Goal: Task Accomplishment & Management: Manage account settings

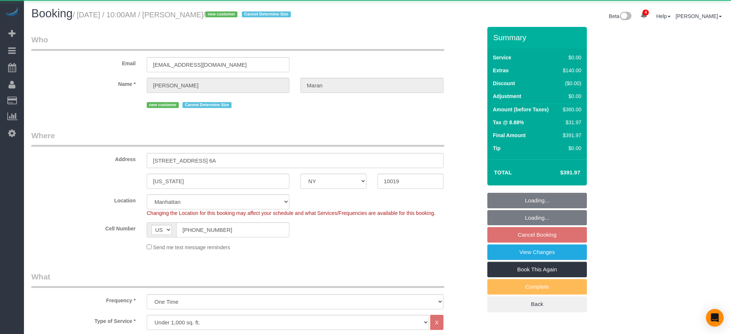
select select "NY"
select select "2"
select select "spot3"
select select "number:58"
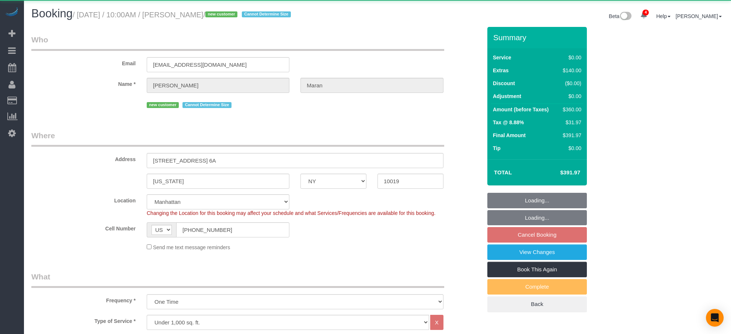
select select "number:75"
select select "number:15"
select select "number:6"
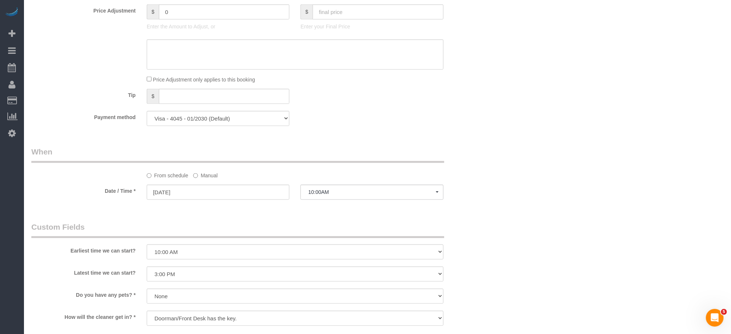
scroll to position [577, 0]
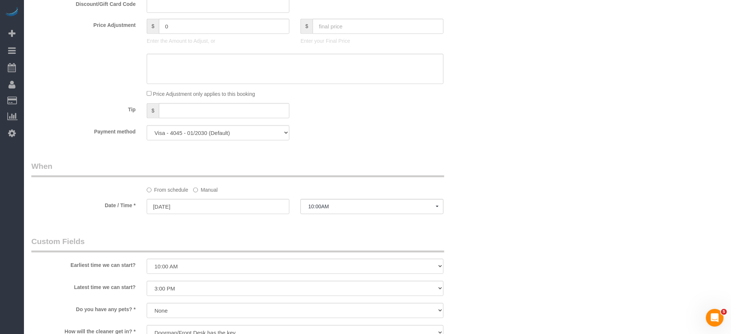
drag, startPoint x: 331, startPoint y: 202, endPoint x: 329, endPoint y: 206, distance: 4.9
click at [330, 203] on sui-booking-spot "From schedule Manual Date / Time * 08/28/2025 10:00AM Thu August 28th 8:00AM 9:…" at bounding box center [256, 188] width 450 height 55
click at [328, 207] on span "10:00AM" at bounding box center [371, 206] width 127 height 6
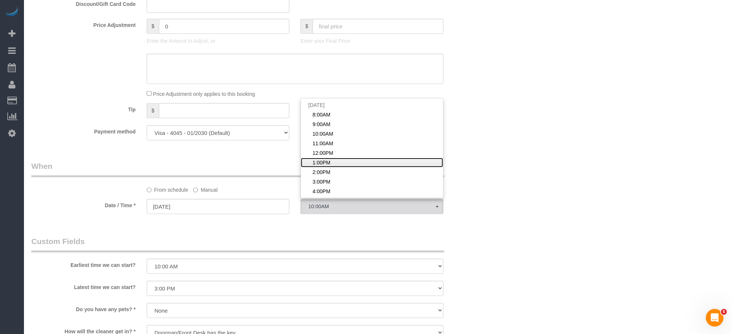
click at [323, 164] on span "1:00PM" at bounding box center [321, 162] width 18 height 7
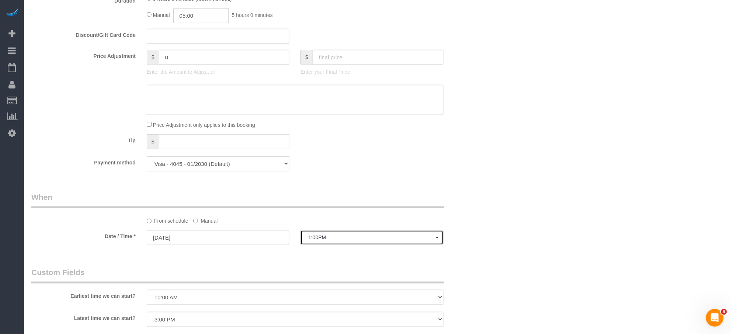
scroll to position [547, 0]
click at [332, 238] on span "1:00PM" at bounding box center [371, 235] width 127 height 6
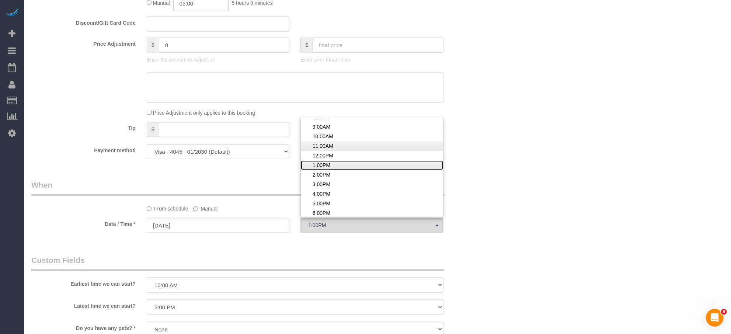
scroll to position [17, 0]
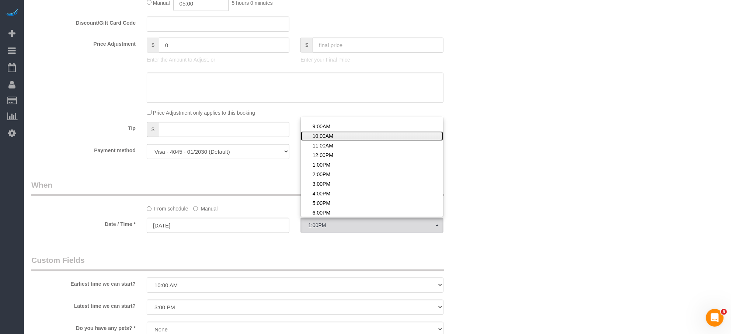
click at [330, 138] on span "10:00AM" at bounding box center [322, 135] width 21 height 7
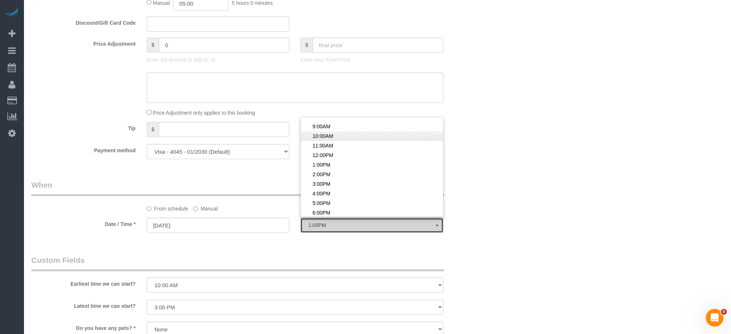
select select "spot3"
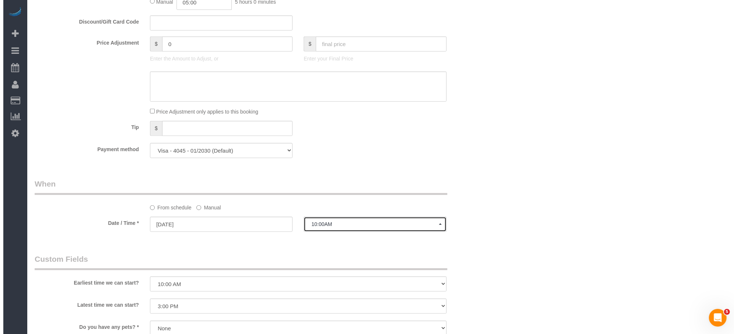
scroll to position [722, 0]
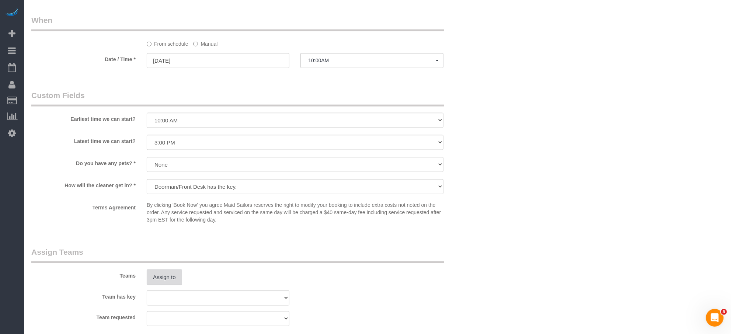
click at [169, 274] on button "Assign to" at bounding box center [164, 276] width 35 height 15
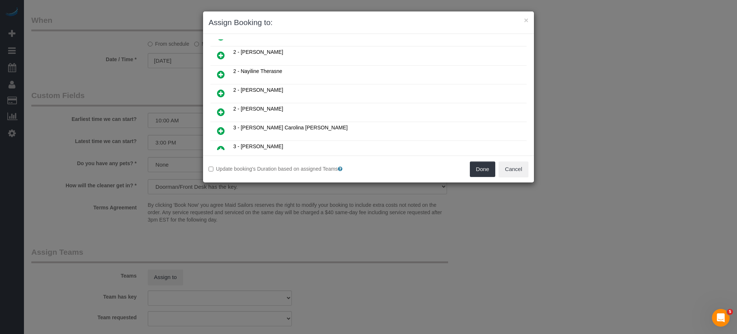
click at [227, 143] on link at bounding box center [220, 150] width 17 height 15
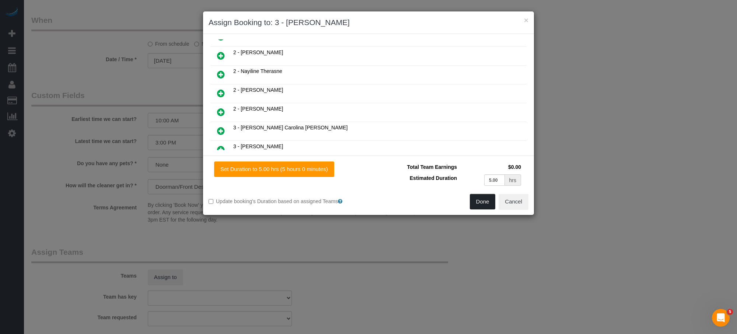
click at [484, 200] on button "Done" at bounding box center [483, 201] width 26 height 15
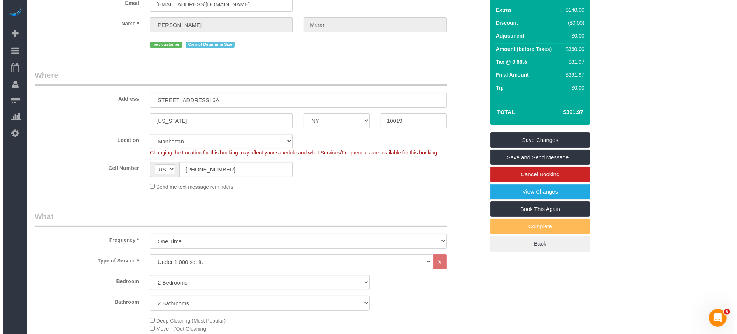
scroll to position [0, 0]
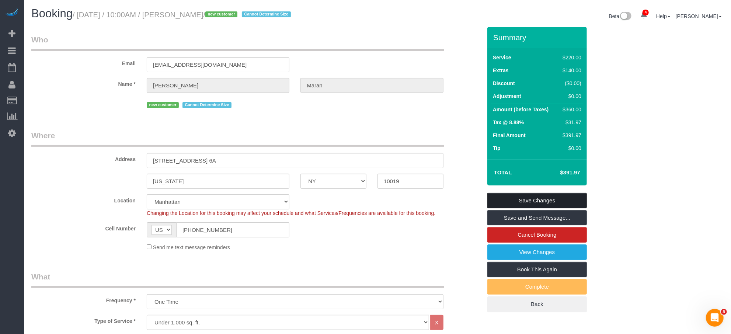
click at [537, 196] on link "Save Changes" at bounding box center [536, 200] width 99 height 15
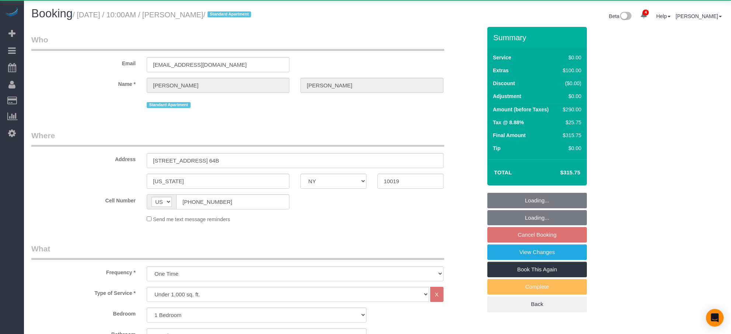
select select "NY"
select select "1"
select select "2"
select select "object:915"
select select "1"
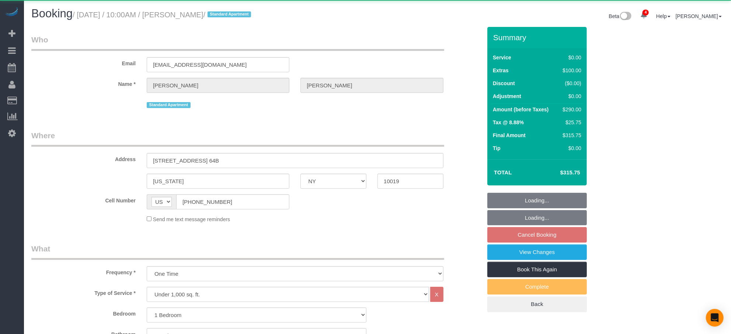
select select "2"
select select "spot3"
select select "number:58"
select select "number:75"
select select "number:15"
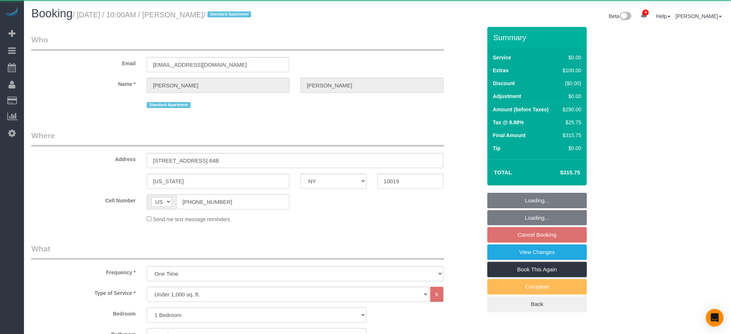
select select "number:6"
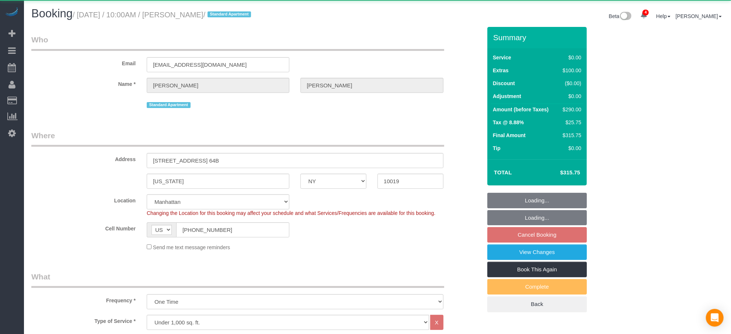
select select "string:stripe-pm_1QoFeW4VGloSiKo702fD7gvl"
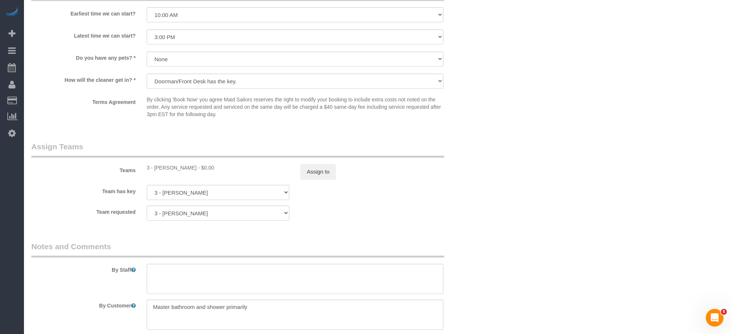
scroll to position [830, 0]
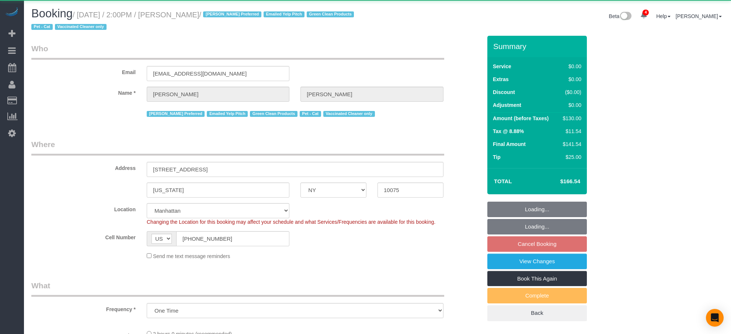
select select "NY"
select select "object:920"
select select "1"
select select "spot7"
select select "number:89"
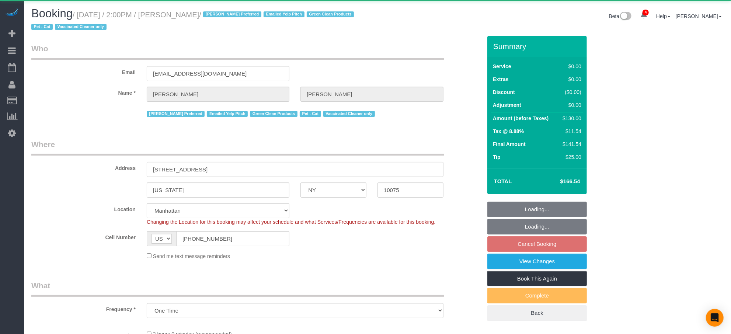
select select "number:75"
select select "number:14"
select select "number:5"
select select "string:stripe-pm_1S0DUm4VGloSiKo7DKXB6hAf"
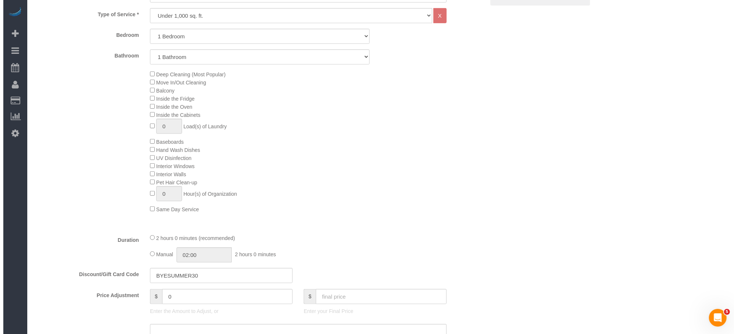
scroll to position [105, 0]
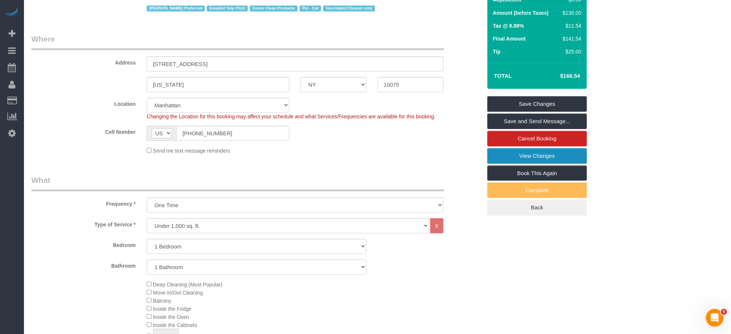
click at [557, 156] on link "View Changes" at bounding box center [536, 155] width 99 height 15
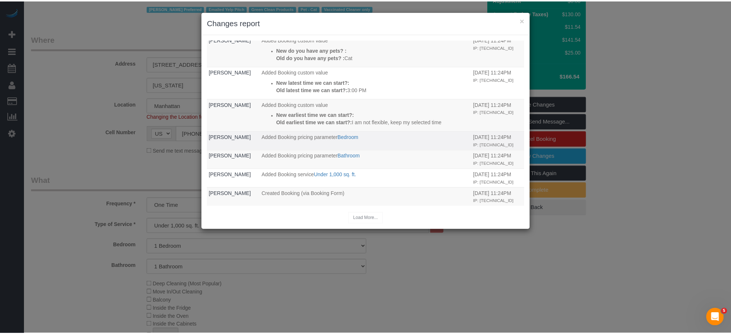
scroll to position [0, 0]
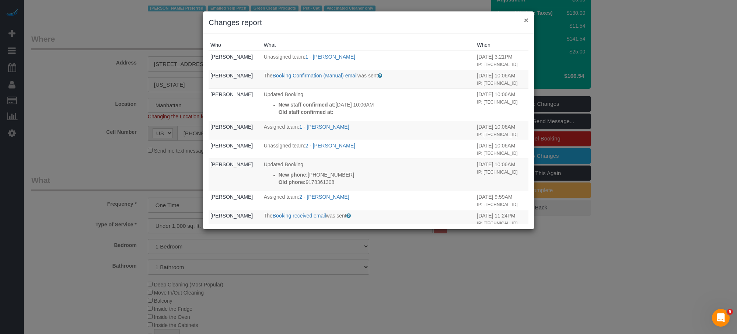
click at [527, 21] on button "×" at bounding box center [526, 20] width 4 height 8
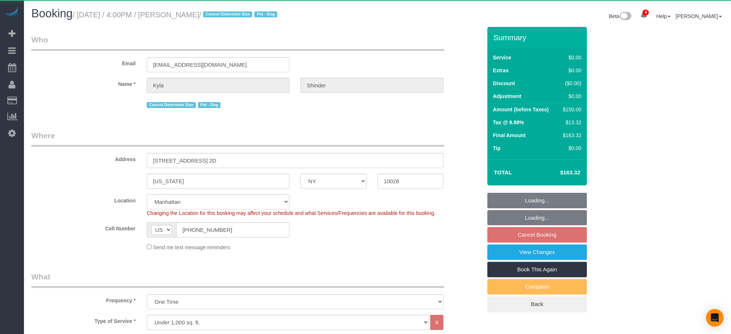
select select "NY"
select select "object:955"
select select "string:stripe-pm_1RzyVT4VGloSiKo7JSRwinmk"
select select "spot9"
select select "number:89"
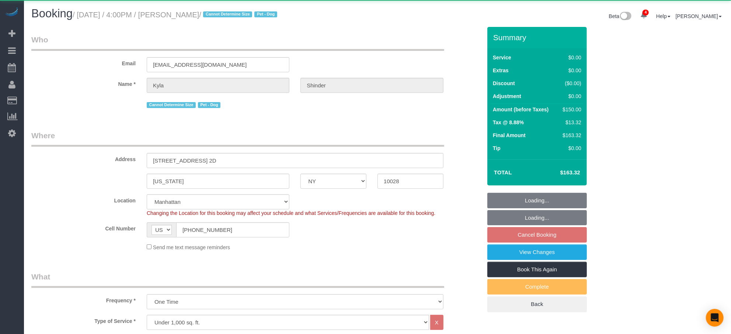
select select "number:78"
select select "number:13"
select select "number:7"
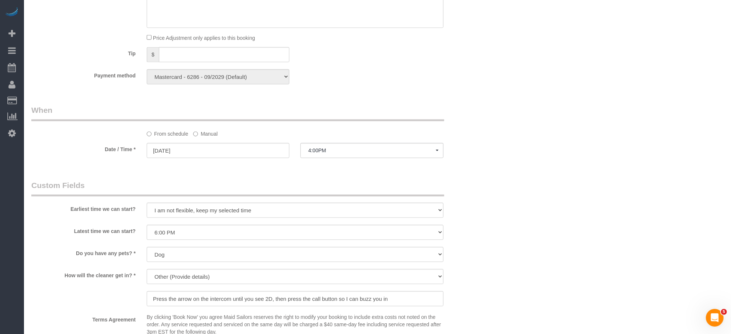
scroll to position [644, 0]
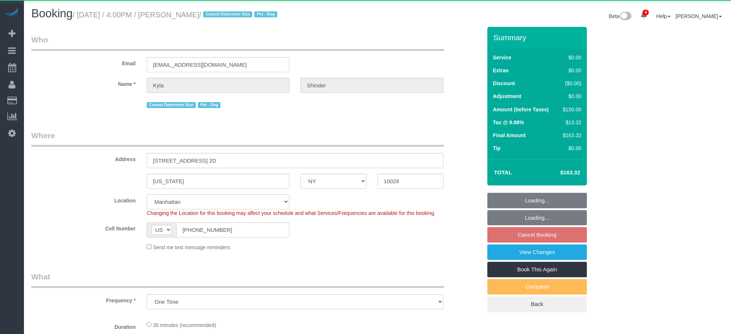
select select "NY"
select select "object:769"
select select "string:stripe-pm_1RzyVT4VGloSiKo7JSRwinmk"
select select "spot9"
select select "number:89"
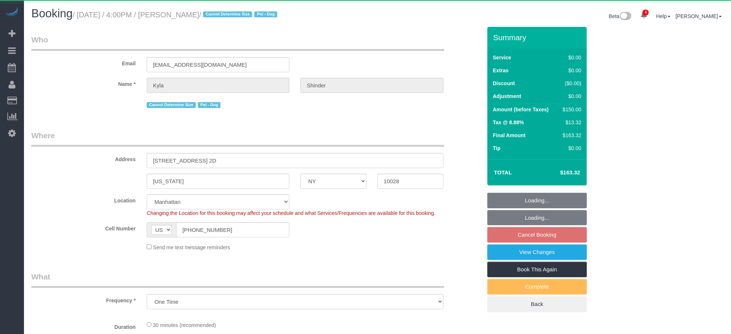
select select "number:78"
select select "number:13"
select select "number:7"
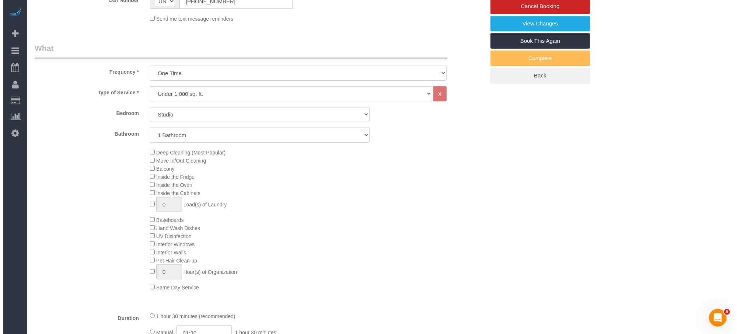
scroll to position [228, 0]
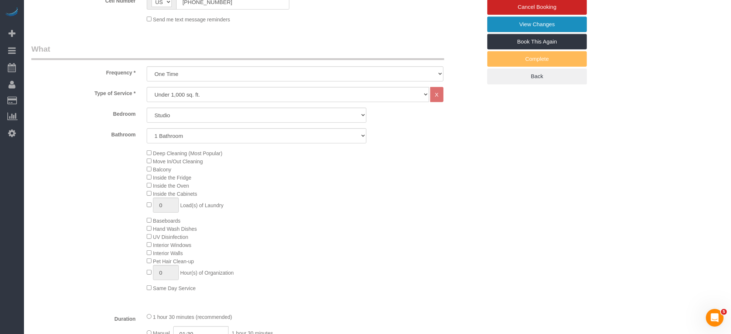
click at [512, 23] on link "View Changes" at bounding box center [536, 24] width 99 height 15
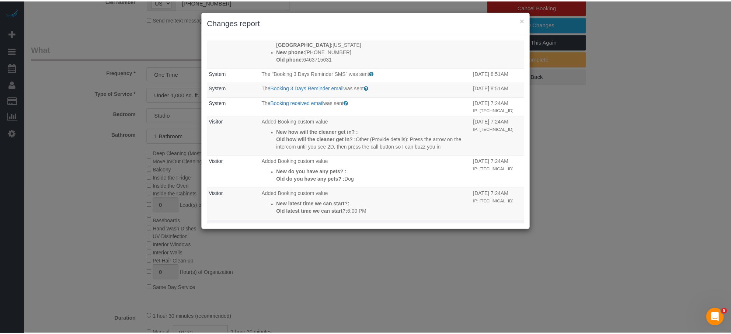
scroll to position [333, 0]
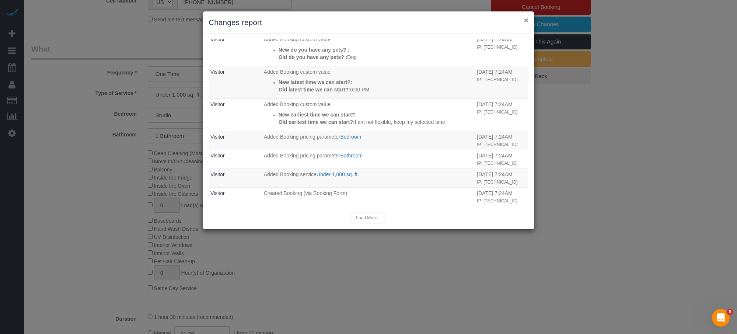
click at [525, 20] on button "×" at bounding box center [526, 20] width 4 height 8
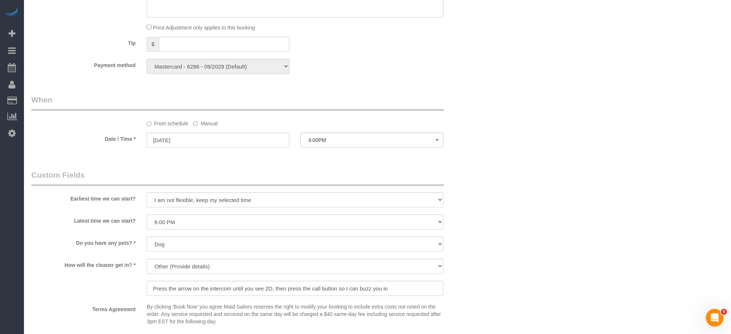
scroll to position [728, 0]
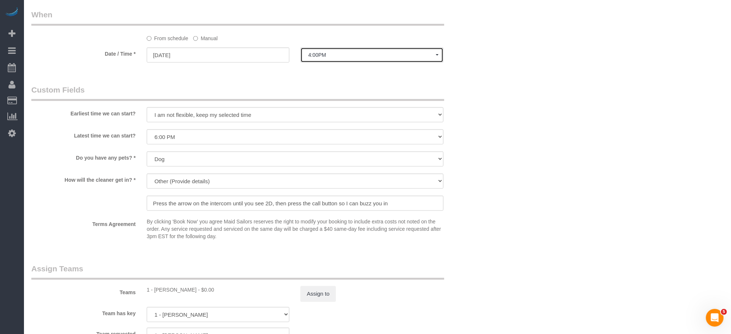
click at [329, 57] on span "4:00PM" at bounding box center [371, 55] width 127 height 6
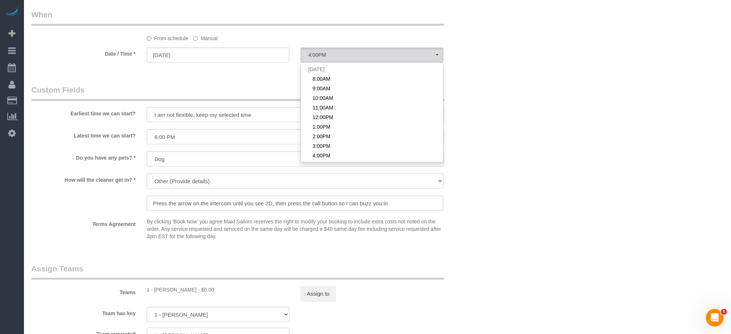
click at [204, 40] on label "Manual" at bounding box center [205, 37] width 24 height 10
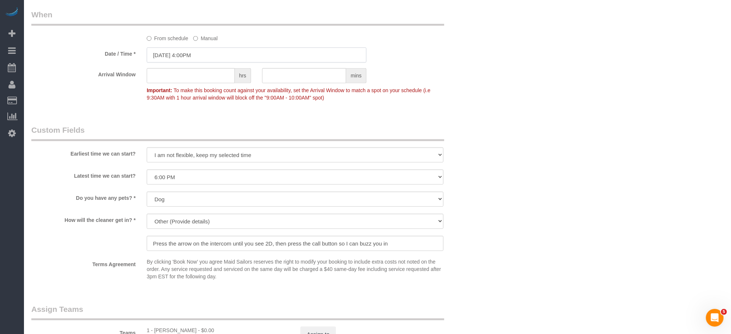
click at [201, 59] on input "08/28/2025 4:00PM" at bounding box center [257, 55] width 220 height 15
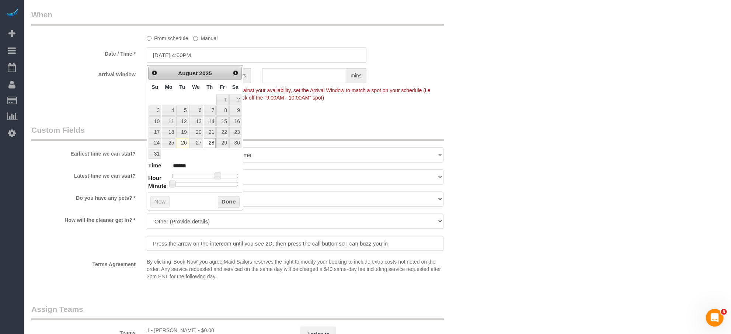
type input "08/28/2025 4:35PM"
type input "******"
click at [213, 182] on div at bounding box center [205, 184] width 66 height 4
type input "08/28/2025 4:30PM"
type input "******"
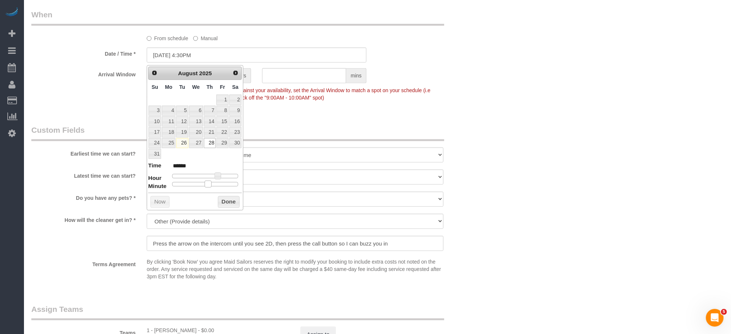
click at [210, 185] on span at bounding box center [207, 184] width 7 height 7
click at [236, 203] on button "Done" at bounding box center [229, 202] width 22 height 12
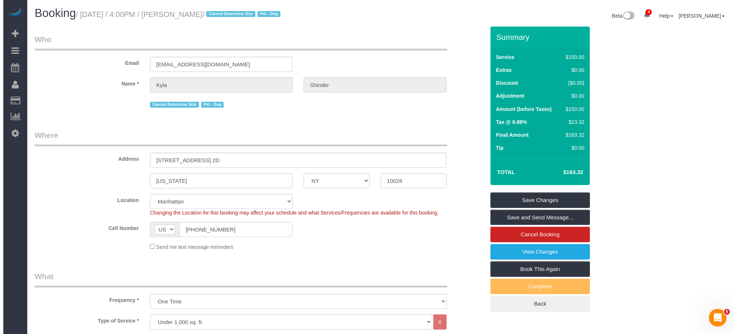
scroll to position [0, 0]
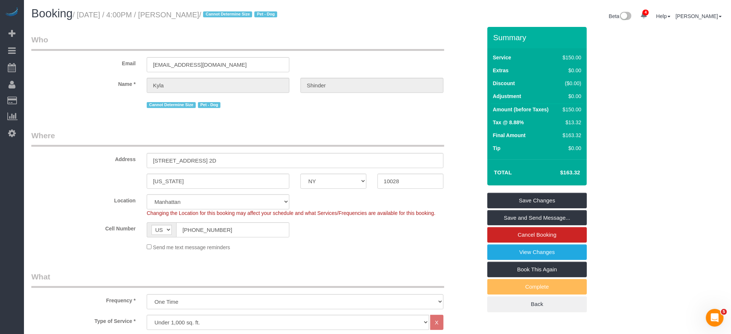
drag, startPoint x: 219, startPoint y: 17, endPoint x: 175, endPoint y: 15, distance: 44.2
click at [175, 15] on small "/ August 28, 2025 / 4:00PM / Kyla Shinder / Cannot Determine Size Pet - Dog" at bounding box center [176, 15] width 207 height 8
copy small "Kyla Shinder"
click at [506, 200] on link "Save Changes" at bounding box center [536, 200] width 99 height 15
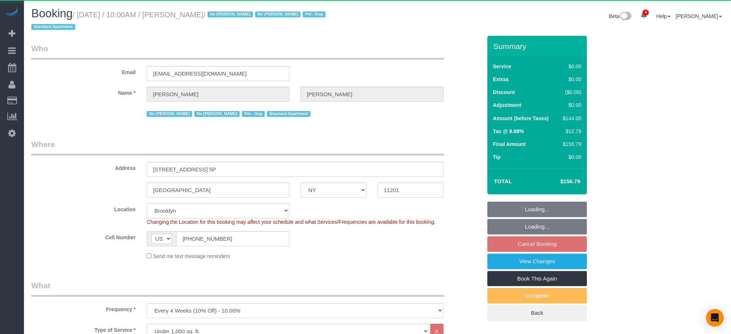
select select "NY"
select select "spot3"
select select "object:782"
select select "string:stripe-pm_1OPBB04VGloSiKo7D189H04L"
select select "1"
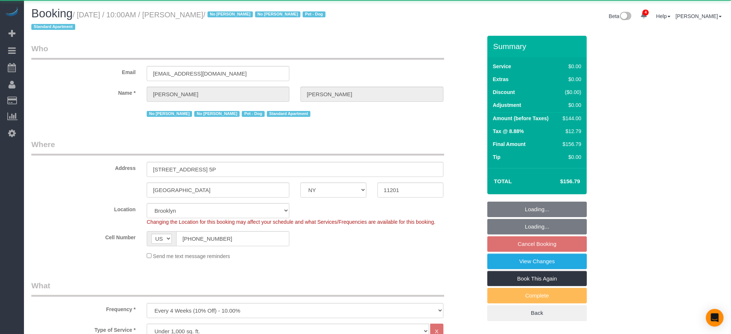
select select "number:57"
select select "number:72"
select select "number:13"
select select "number:7"
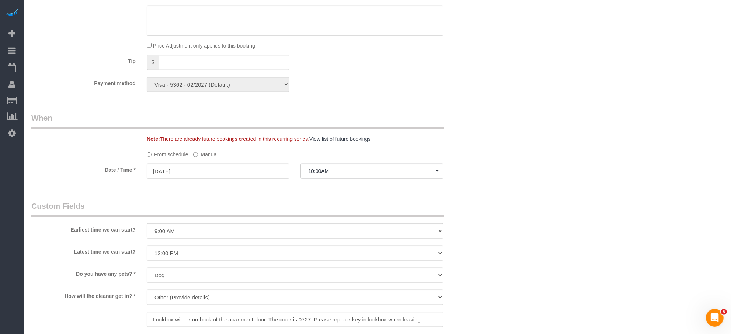
scroll to position [635, 0]
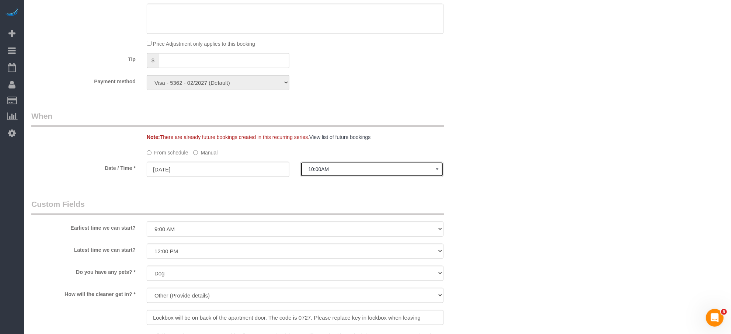
click at [349, 170] on span "10:00AM" at bounding box center [371, 169] width 127 height 6
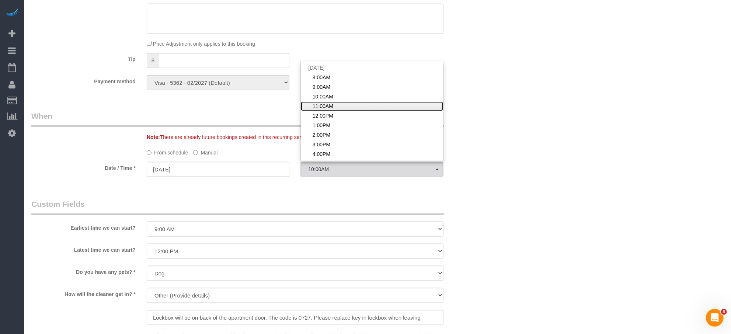
click at [332, 107] on span "11:00AM" at bounding box center [322, 105] width 21 height 7
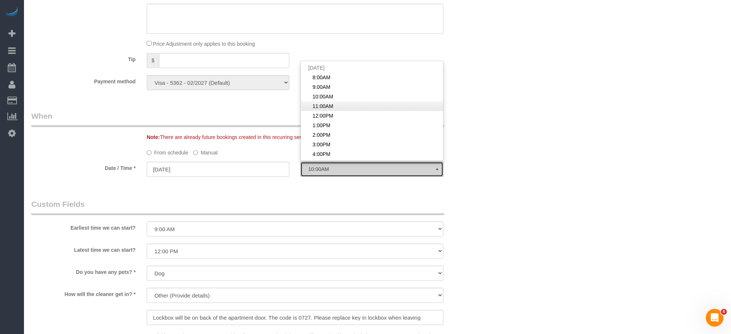
select select "spot4"
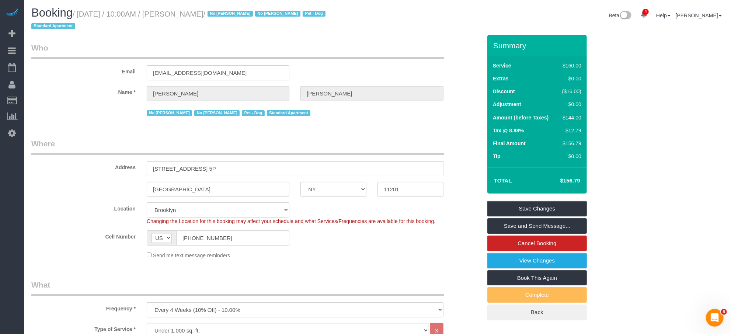
scroll to position [0, 0]
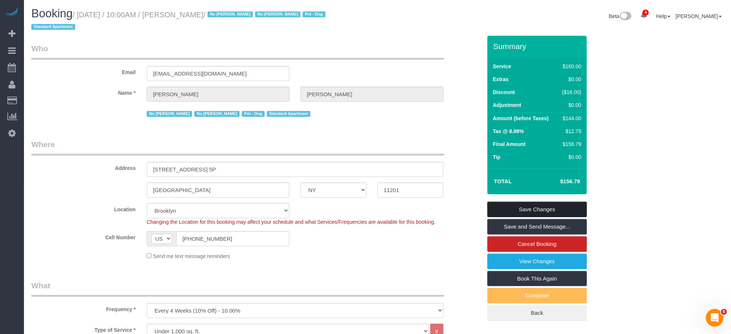
click at [524, 209] on link "Save Changes" at bounding box center [536, 209] width 99 height 15
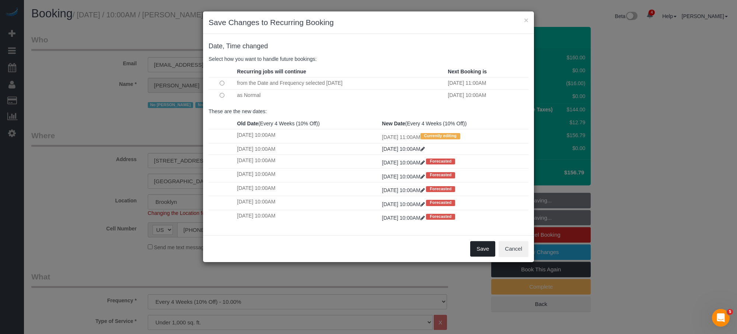
click at [489, 245] on button "Save" at bounding box center [482, 248] width 25 height 15
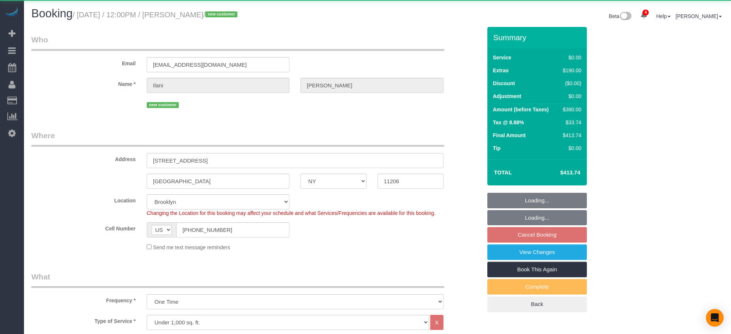
select select "NY"
select select "object:915"
select select "string:stripe-pm_1S0SPf4VGloSiKo7k6C4dMbE"
select select "2"
select select "spot5"
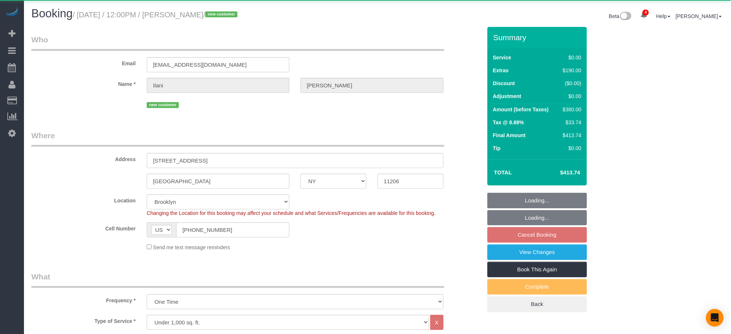
select select "number:59"
select select "number:73"
select select "number:13"
select select "number:5"
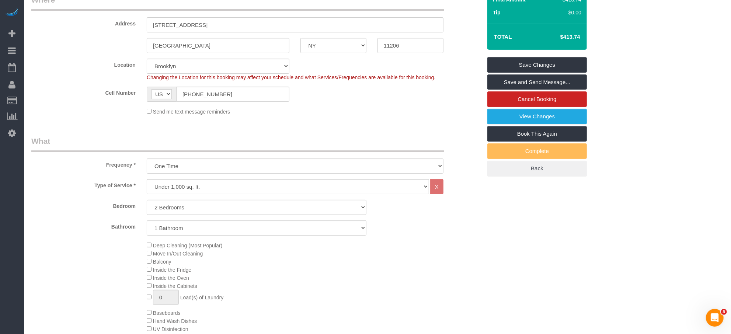
scroll to position [1, 0]
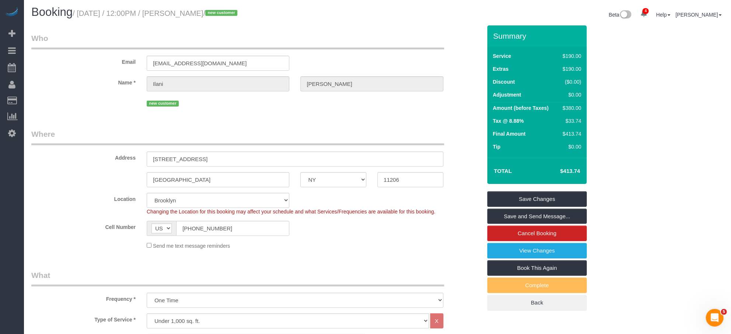
drag, startPoint x: 222, startPoint y: 12, endPoint x: 179, endPoint y: 12, distance: 43.5
click at [179, 12] on small "/ [DATE] / 12:00PM / [PERSON_NAME] / new customer" at bounding box center [156, 13] width 167 height 8
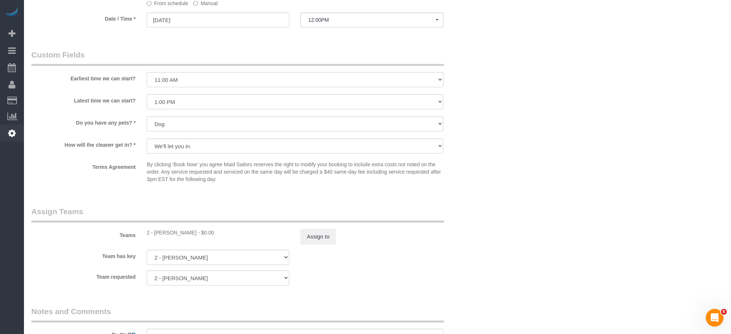
scroll to position [763, 0]
click at [324, 20] on button "12:00PM" at bounding box center [371, 20] width 143 height 15
drag, startPoint x: 322, startPoint y: 19, endPoint x: 326, endPoint y: 53, distance: 34.6
click at [322, 20] on button "12:00PM" at bounding box center [371, 20] width 143 height 15
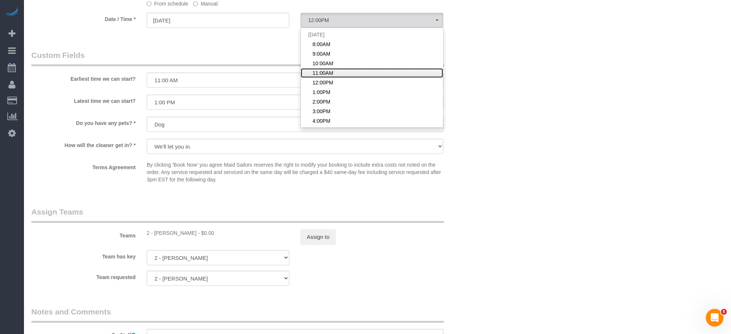
click at [332, 74] on span "11:00AM" at bounding box center [322, 72] width 21 height 7
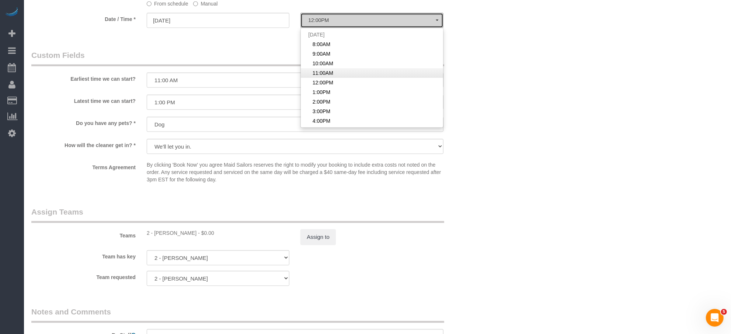
select select "spot4"
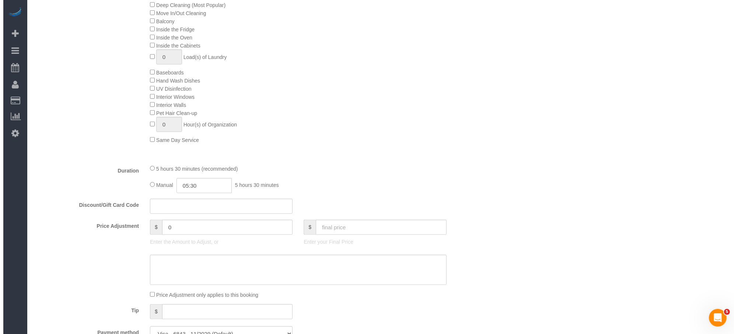
scroll to position [0, 0]
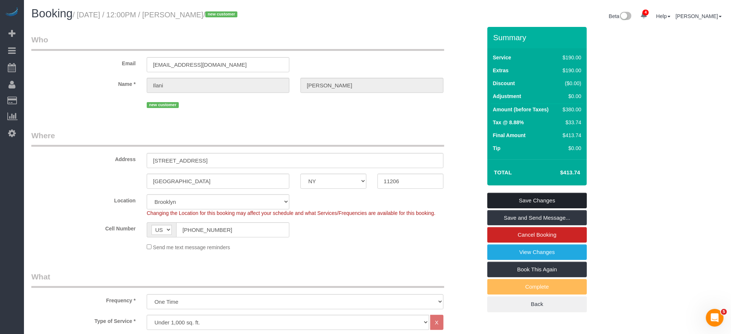
click at [554, 200] on link "Save Changes" at bounding box center [536, 200] width 99 height 15
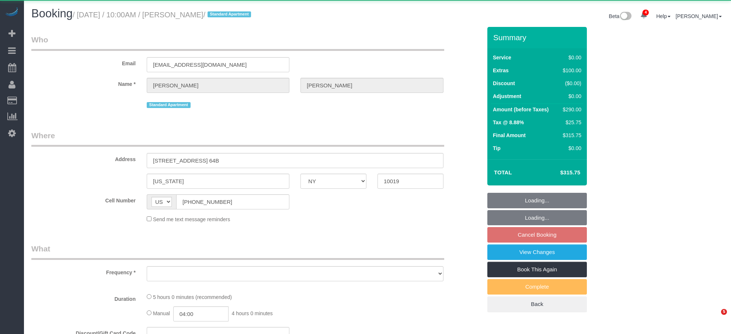
select select "NY"
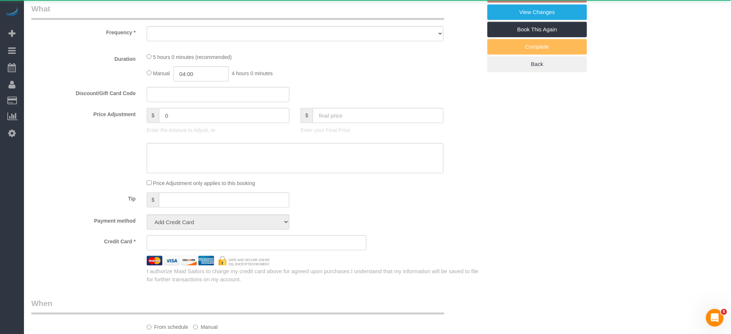
select select "object:915"
select select "string:stripe-pm_1QoFeW4VGloSiKo702fD7gvl"
select select "1"
select select "2"
select select "spot3"
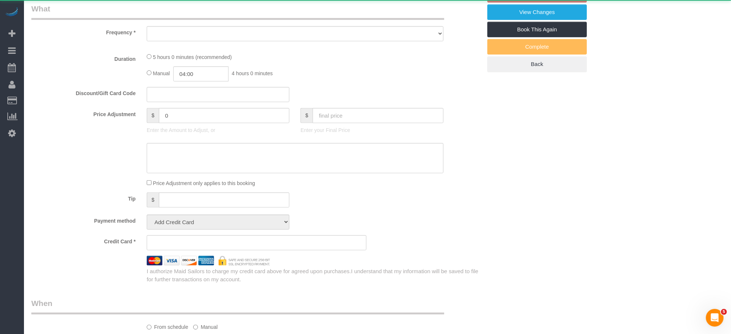
select select "number:58"
select select "number:75"
select select "number:15"
select select "number:6"
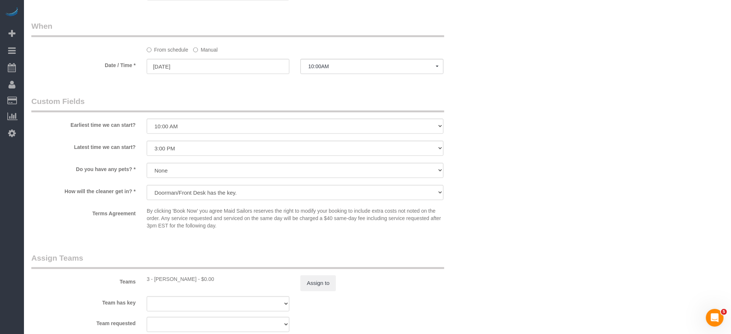
scroll to position [714, 0]
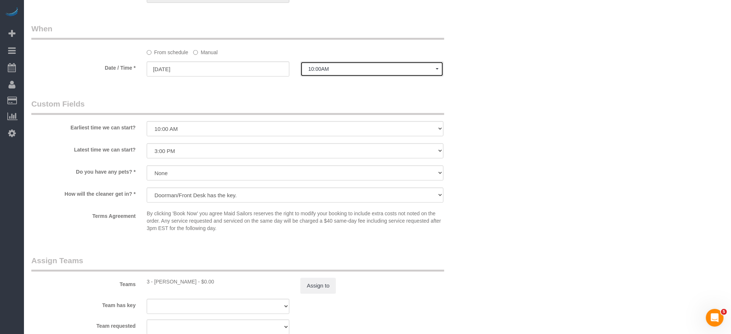
click at [336, 72] on span "10:00AM" at bounding box center [371, 69] width 127 height 6
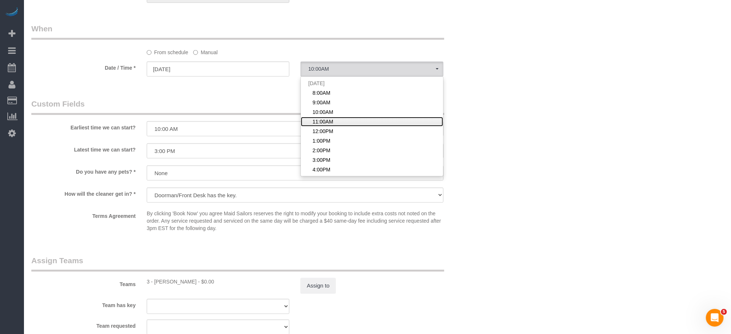
click at [329, 126] on link "11:00AM" at bounding box center [372, 122] width 142 height 10
select select "spot4"
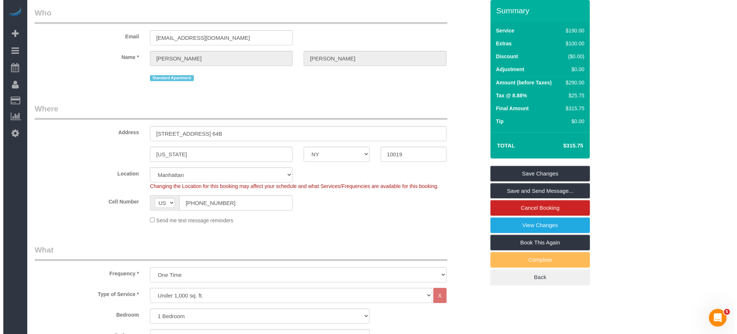
scroll to position [0, 0]
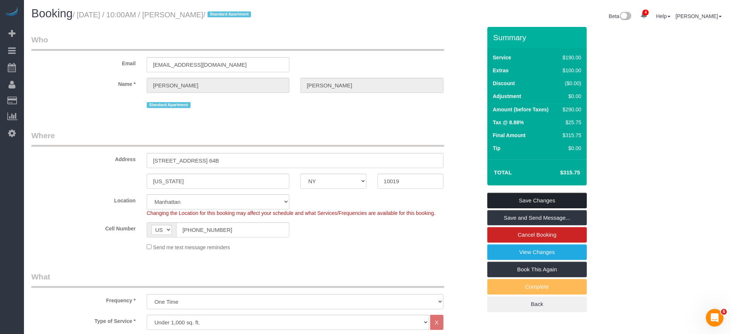
click at [530, 201] on link "Save Changes" at bounding box center [536, 200] width 99 height 15
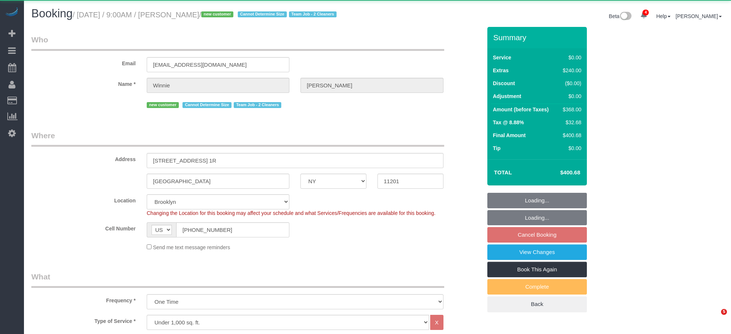
select select "NY"
select select "2"
select select "object:923"
select select "string:stripe-pm_1RuI8U4VGloSiKo7aRlM8gv6"
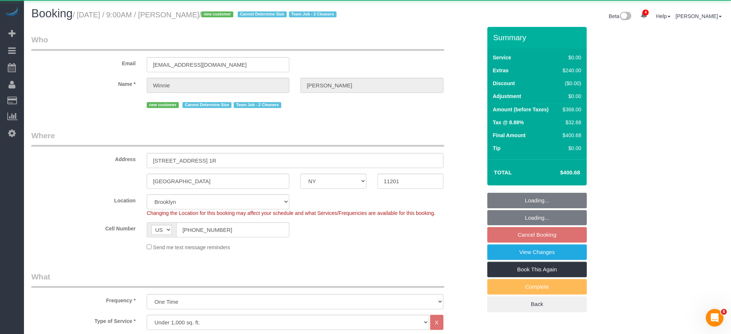
select select "2"
select select "spot2"
select select "number:89"
select select "number:74"
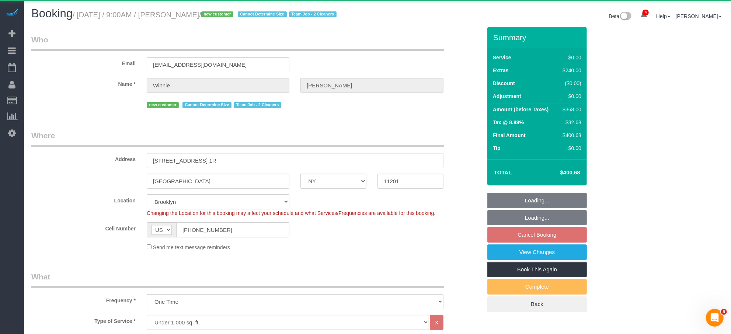
select select "number:15"
select select "number:5"
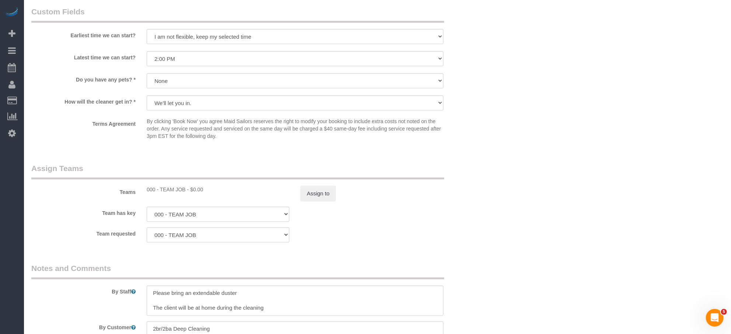
scroll to position [733, 0]
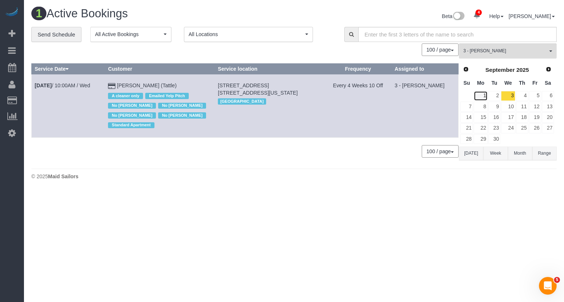
click at [486, 92] on link "1" at bounding box center [480, 96] width 14 height 10
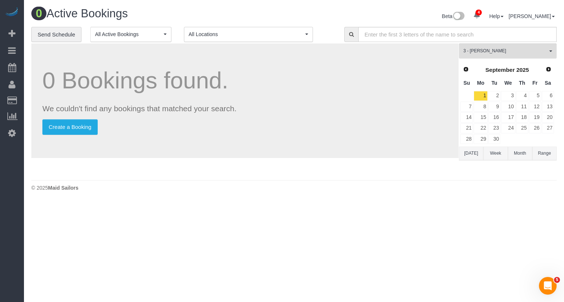
click at [471, 157] on button "[DATE]" at bounding box center [471, 154] width 24 height 14
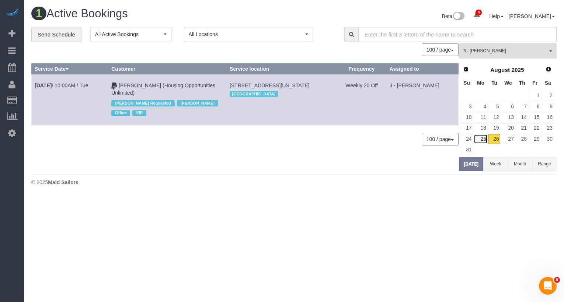
click at [483, 139] on link "25" at bounding box center [480, 139] width 14 height 10
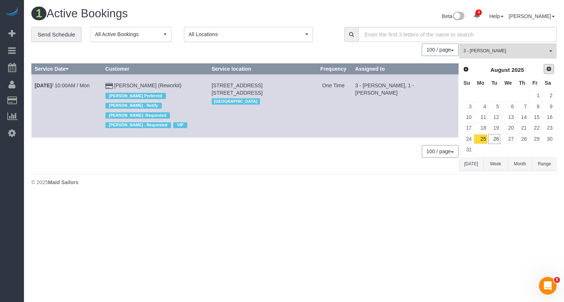
click at [549, 70] on span "Next" at bounding box center [549, 69] width 6 height 6
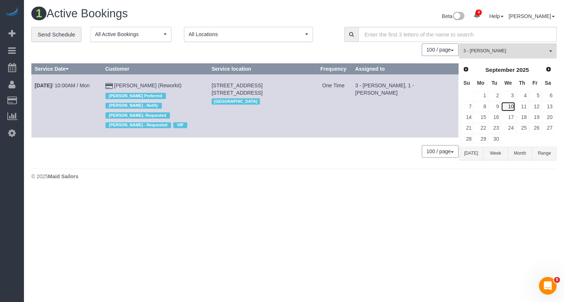
click at [511, 105] on link "10" at bounding box center [508, 107] width 14 height 10
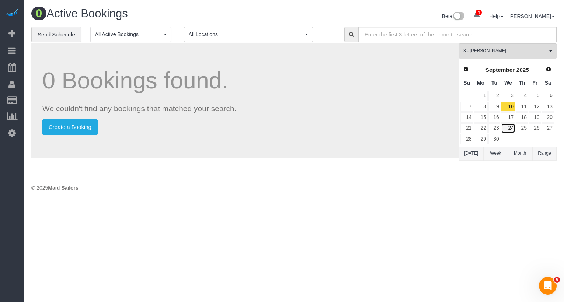
click at [512, 124] on link "24" at bounding box center [508, 128] width 14 height 10
click at [550, 67] on span "Next" at bounding box center [549, 69] width 6 height 6
click at [512, 105] on link "8" at bounding box center [508, 107] width 14 height 10
click at [511, 126] on link "22" at bounding box center [508, 128] width 14 height 10
click at [464, 147] on button "Today" at bounding box center [471, 154] width 24 height 14
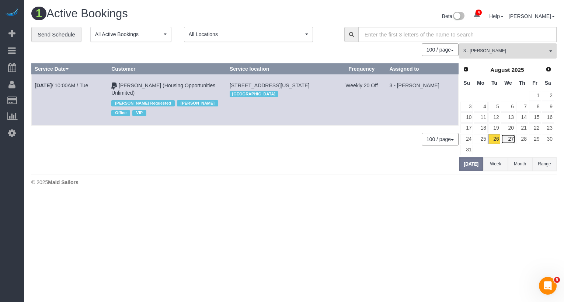
click at [507, 135] on link "27" at bounding box center [508, 139] width 14 height 10
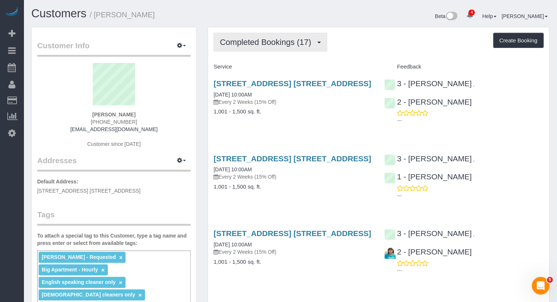
click at [281, 45] on span "Completed Bookings (17)" at bounding box center [267, 42] width 95 height 9
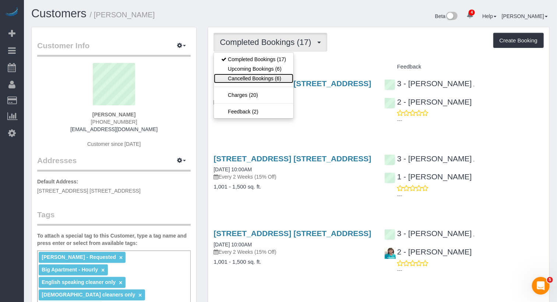
click at [275, 74] on link "Cancelled Bookings (6)" at bounding box center [254, 79] width 80 height 10
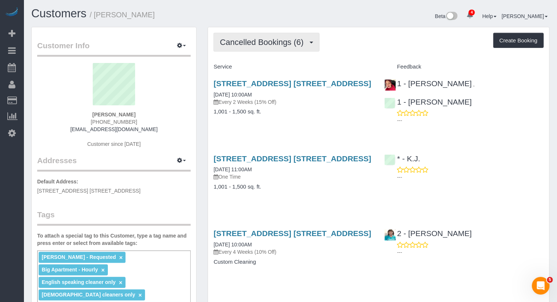
click at [289, 41] on span "Cancelled Bookings (6)" at bounding box center [263, 42] width 87 height 9
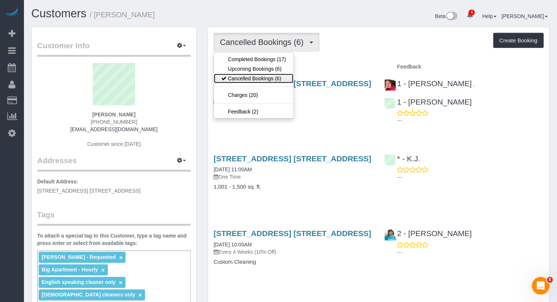
click at [270, 74] on link "Cancelled Bookings (6)" at bounding box center [254, 79] width 80 height 10
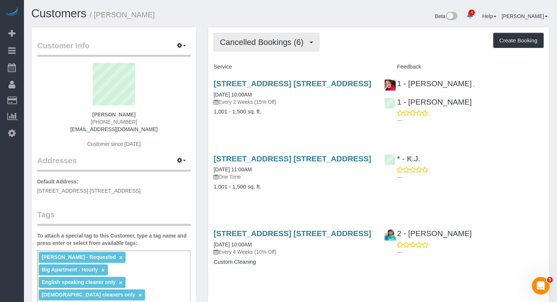
click at [277, 45] on span "Cancelled Bookings (6)" at bounding box center [263, 42] width 87 height 9
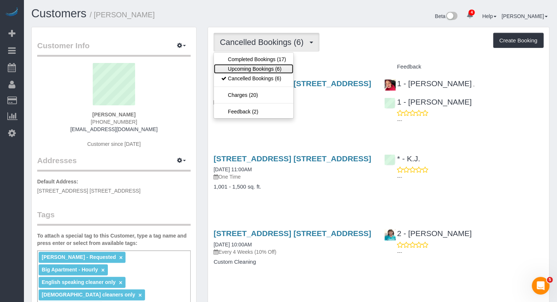
click at [277, 70] on link "Upcoming Bookings (6)" at bounding box center [254, 69] width 80 height 10
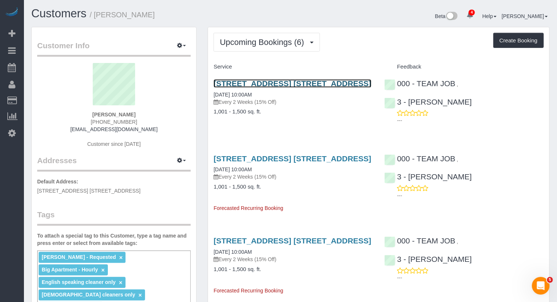
click at [285, 80] on link "24-30 Bayard Street, Apt. 8b, Brooklyn, NY 11211" at bounding box center [293, 83] width 158 height 8
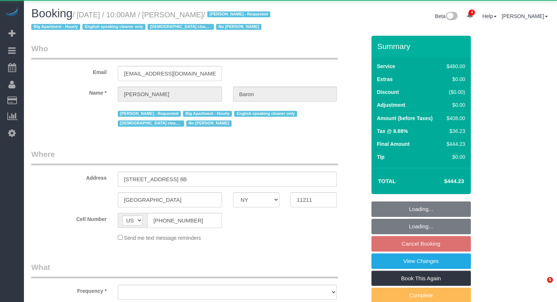
select select "NY"
select select "object:913"
select select "2"
select select "180"
select select "spot3"
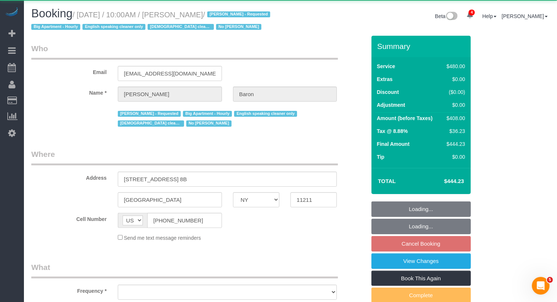
select select "number:89"
select select "number:90"
select select "number:15"
select select "number:5"
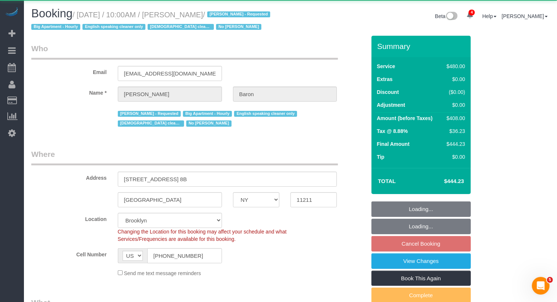
select select "string:stripe-pm_1ObBJy4VGloSiKo7zzcBv4sT"
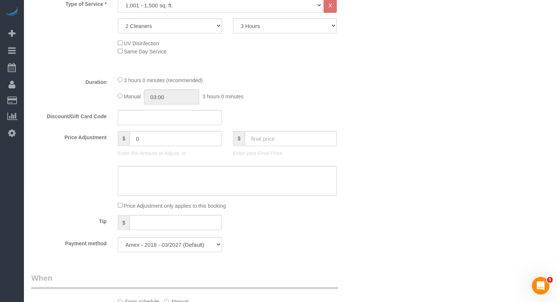
scroll to position [539, 0]
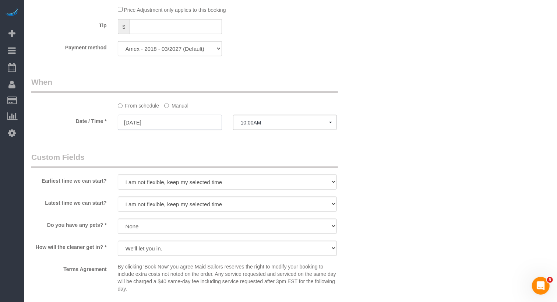
click at [146, 124] on input "[DATE]" at bounding box center [170, 122] width 104 height 15
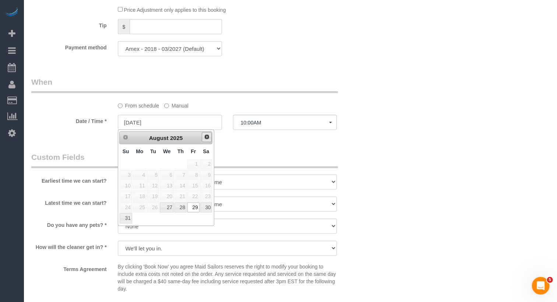
click at [209, 139] on span "Next" at bounding box center [207, 137] width 6 height 6
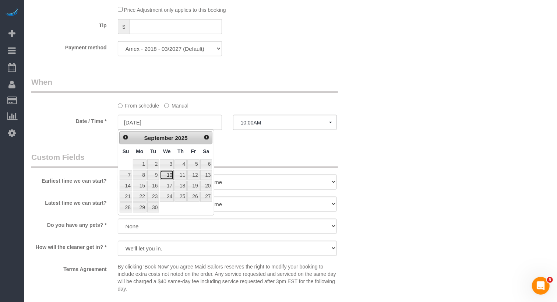
drag, startPoint x: 174, startPoint y: 172, endPoint x: 177, endPoint y: 171, distance: 4.0
click at [174, 172] on link "10" at bounding box center [167, 175] width 14 height 10
type input "09/10/2025"
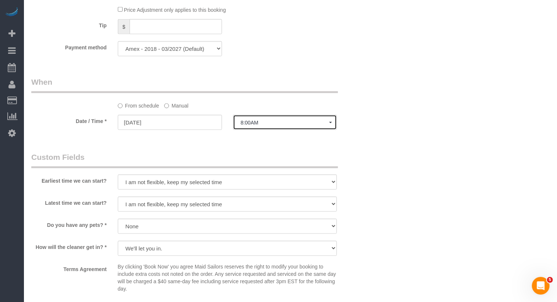
click at [269, 122] on span "8:00AM" at bounding box center [285, 123] width 89 height 6
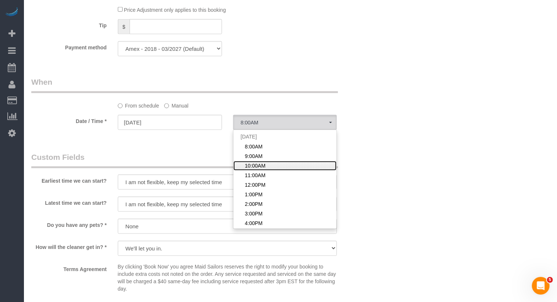
click at [251, 162] on span "10:00AM" at bounding box center [255, 165] width 21 height 7
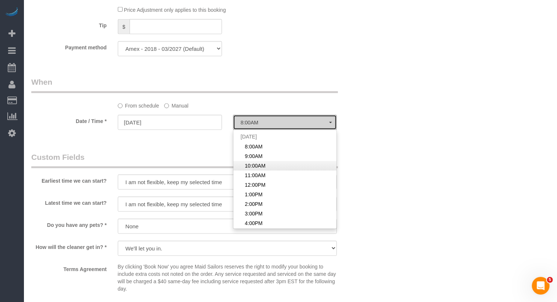
select select "spot63"
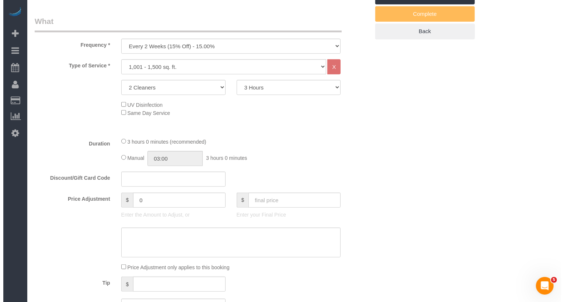
scroll to position [0, 0]
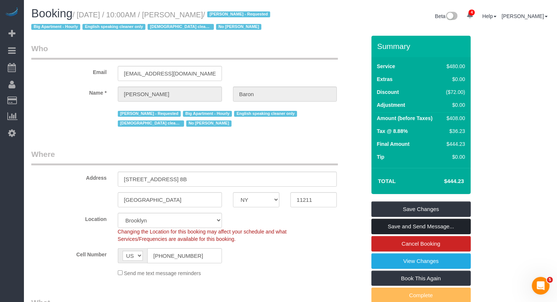
click at [434, 222] on link "Save and Send Message..." at bounding box center [421, 226] width 99 height 15
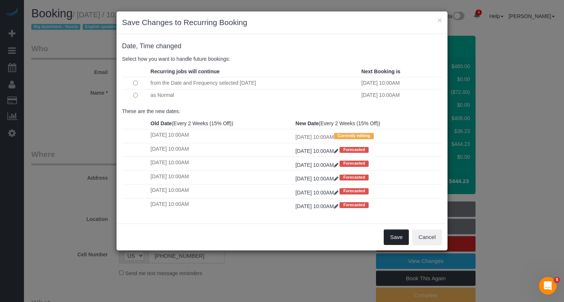
click at [397, 236] on button "Save" at bounding box center [396, 237] width 25 height 15
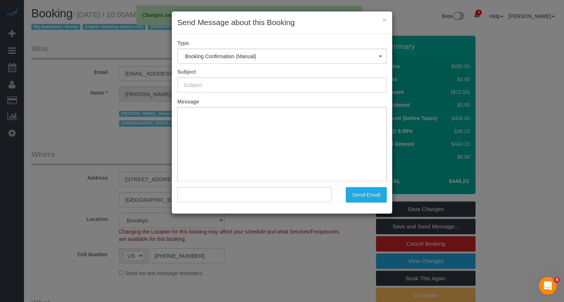
type input "Cleaning Confirmed for 09/10/2025 at 10:00am"
type input ""Amy Baron" <amydouglassings@gmail.com>"
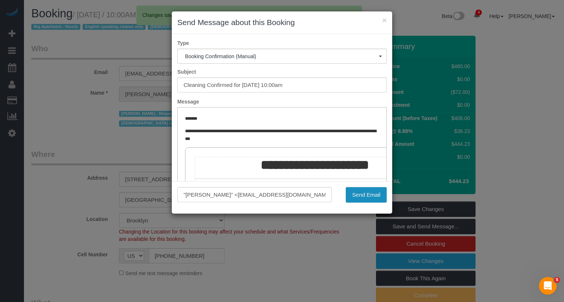
click at [358, 198] on button "Send Email" at bounding box center [366, 194] width 41 height 15
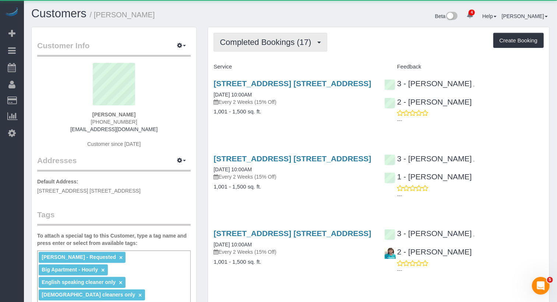
click at [289, 41] on span "Completed Bookings (17)" at bounding box center [267, 42] width 95 height 9
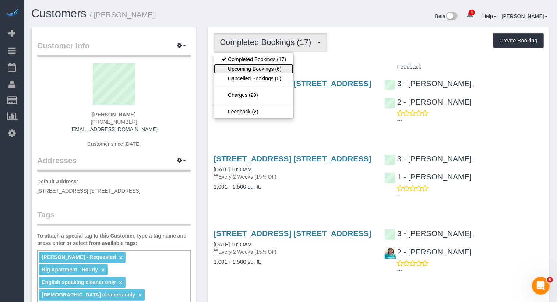
click at [285, 69] on link "Upcoming Bookings (6)" at bounding box center [254, 69] width 80 height 10
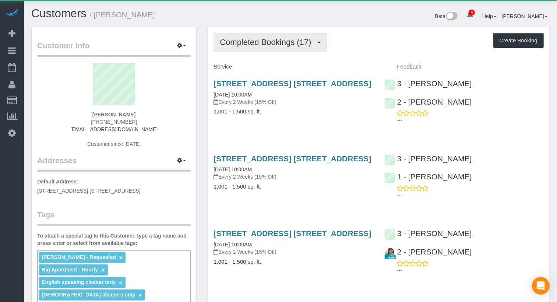
click at [303, 39] on span "Completed Bookings (17)" at bounding box center [267, 42] width 95 height 9
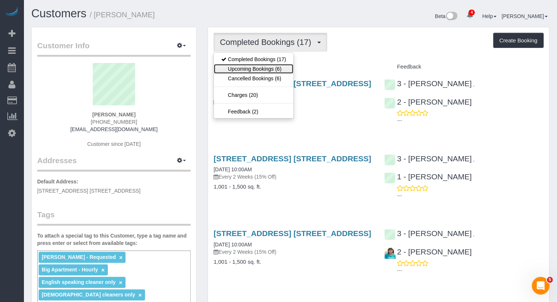
click at [289, 69] on link "Upcoming Bookings (6)" at bounding box center [254, 69] width 80 height 10
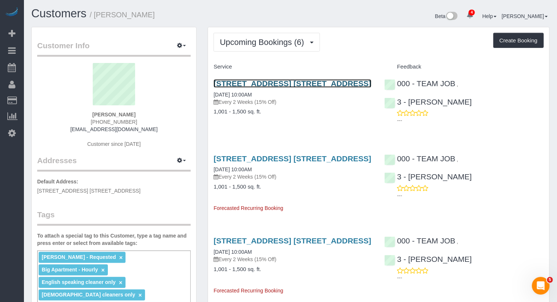
click at [346, 81] on link "24-30 Bayard Street, Apt. 8b, Brooklyn, NY 11211" at bounding box center [293, 83] width 158 height 8
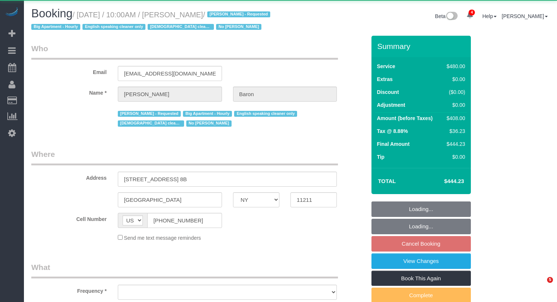
select select "NY"
select select "object:913"
select select "string:stripe-pm_1ObBJy4VGloSiKo7zzcBv4sT"
select select "2"
select select "180"
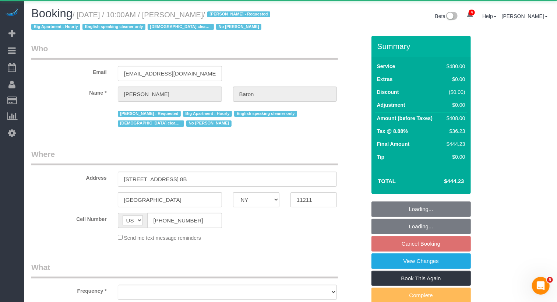
select select "spot3"
select select "number:89"
select select "number:90"
select select "number:15"
select select "number:5"
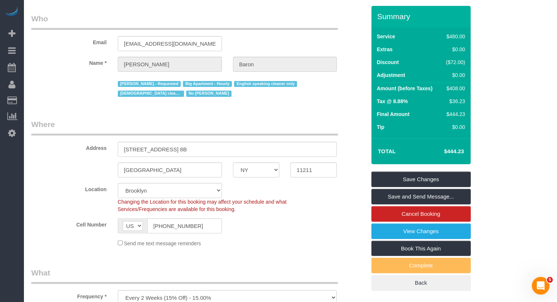
scroll to position [76, 0]
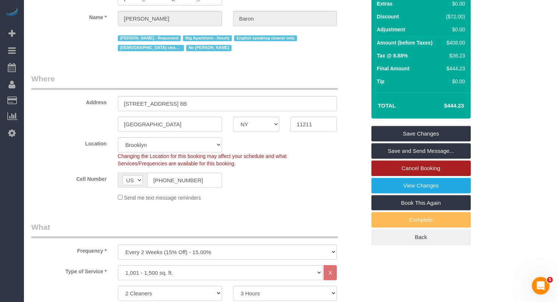
click at [405, 176] on link "Cancel Booking" at bounding box center [421, 168] width 99 height 15
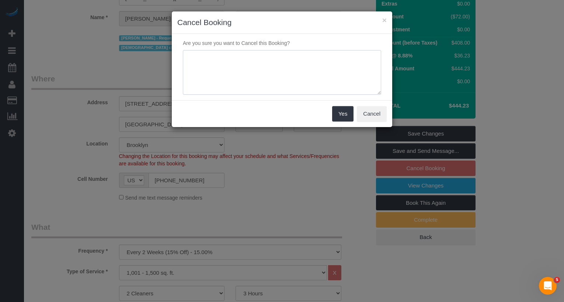
click at [294, 72] on textarea at bounding box center [282, 72] width 198 height 45
drag, startPoint x: 249, startPoint y: 57, endPoint x: 322, endPoint y: 61, distance: 73.1
click at [322, 61] on textarea "To enrich screen reader interactions, please activate Accessibility in Grammarl…" at bounding box center [282, 72] width 198 height 45
type textarea "cmr will get back to us- Requested cleaner changed her schedule"
click at [347, 115] on button "Yes" at bounding box center [342, 113] width 21 height 15
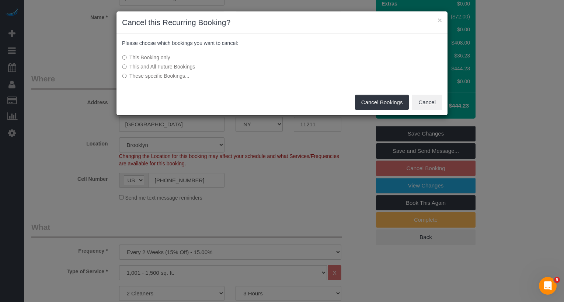
click at [171, 63] on label "This and All Future Bookings" at bounding box center [227, 66] width 210 height 7
click at [396, 101] on button "Cancel Bookings" at bounding box center [382, 102] width 54 height 15
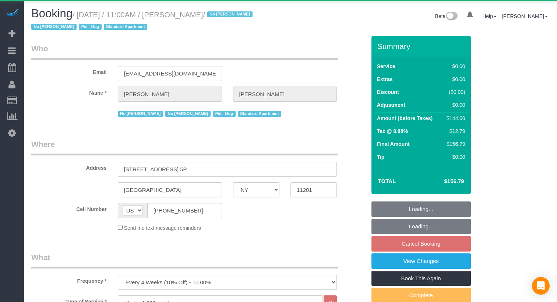
select select "NY"
select select "1"
select select "object:782"
select select "string:stripe-pm_1OPBB04VGloSiKo7D189H04L"
select select "1"
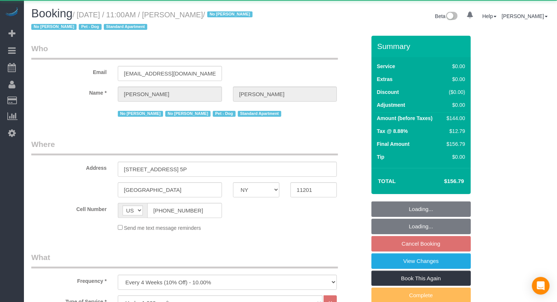
select select "number:57"
select select "number:72"
select select "number:13"
select select "number:7"
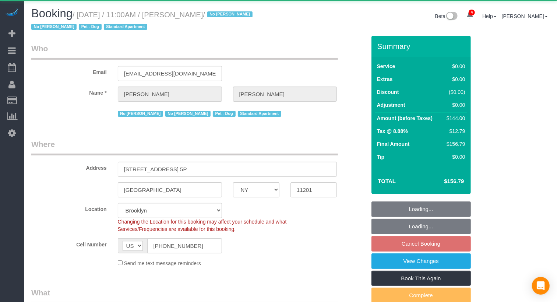
select select "spot64"
select select "NY"
select select "object:922"
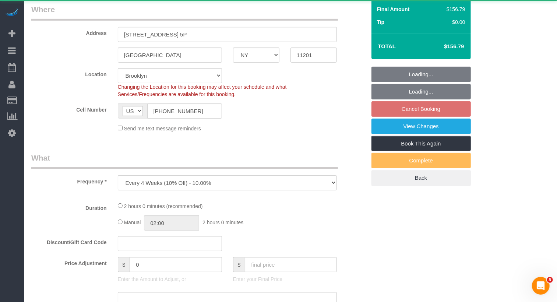
select select "1"
select select "spot4"
select select "number:57"
select select "number:72"
select select "number:13"
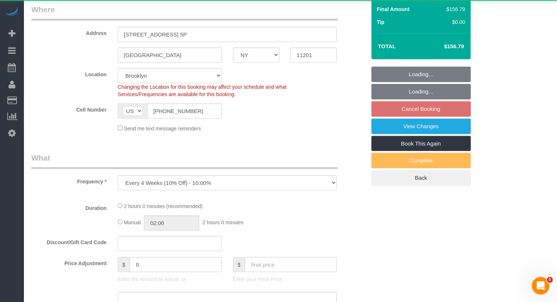
select select "number:7"
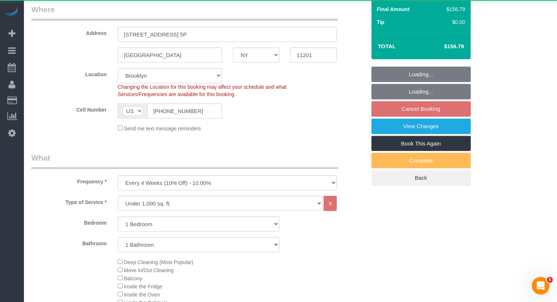
select select "string:stripe-pm_1OPBB04VGloSiKo7D189H04L"
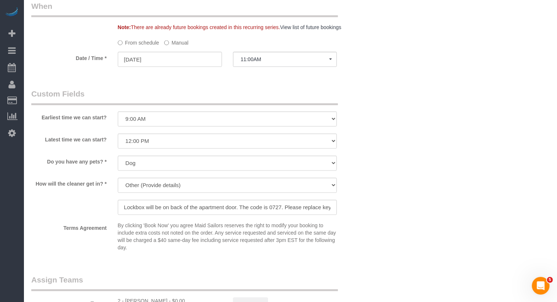
scroll to position [701, 0]
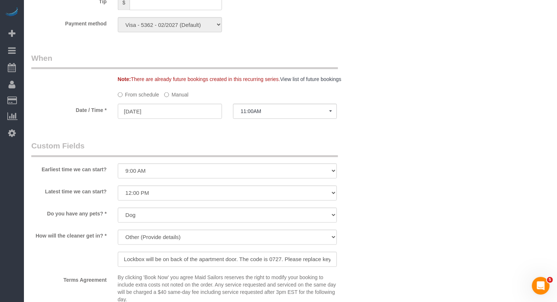
click at [254, 120] on div at bounding box center [285, 119] width 104 height 3
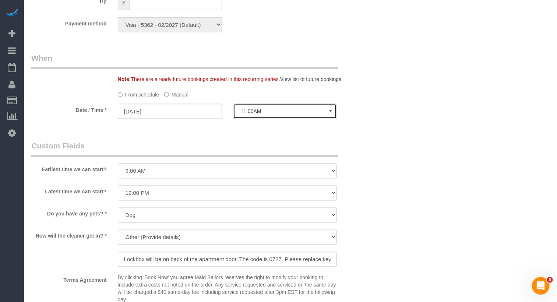
click at [254, 114] on button "11:00AM" at bounding box center [285, 111] width 104 height 15
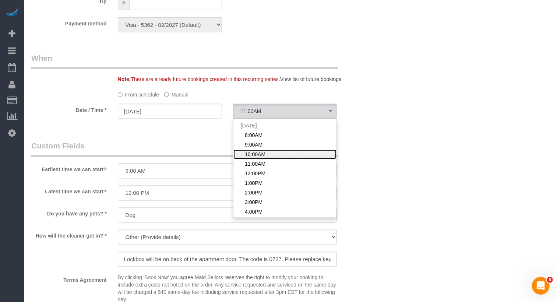
click at [251, 152] on span "10:00AM" at bounding box center [255, 154] width 21 height 7
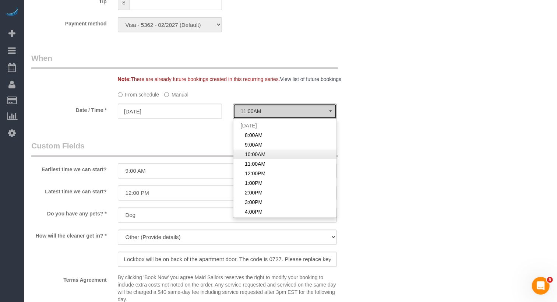
select select "spot3"
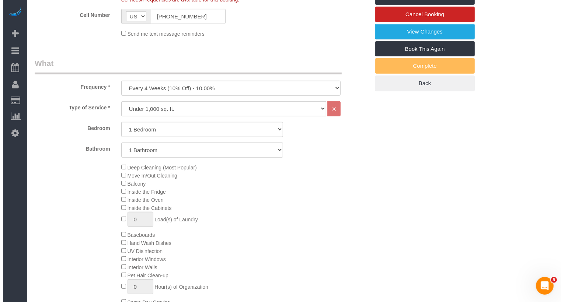
scroll to position [0, 0]
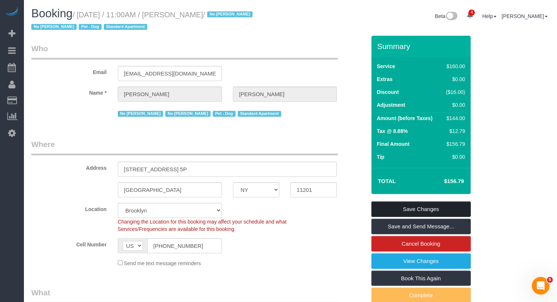
click at [455, 202] on link "Save Changes" at bounding box center [421, 209] width 99 height 15
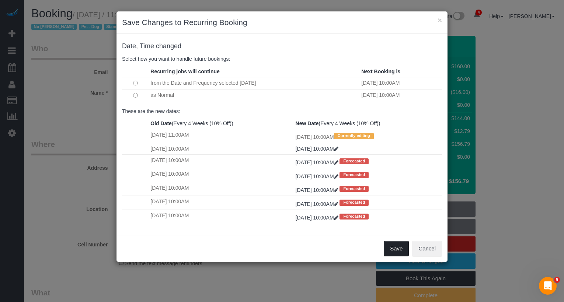
click at [395, 244] on button "Save" at bounding box center [396, 248] width 25 height 15
